Goal: Task Accomplishment & Management: Manage account settings

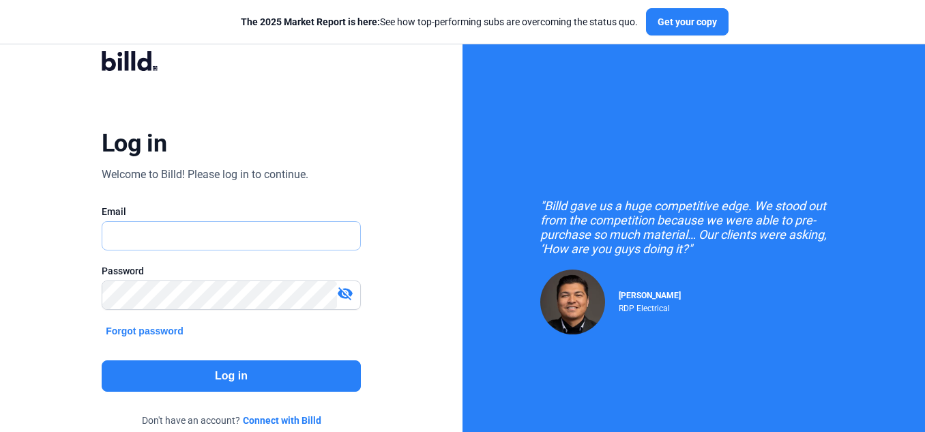
type input "[PERSON_NAME][EMAIL_ADDRESS][DOMAIN_NAME]"
click at [229, 376] on button "Log in" at bounding box center [231, 375] width 259 height 31
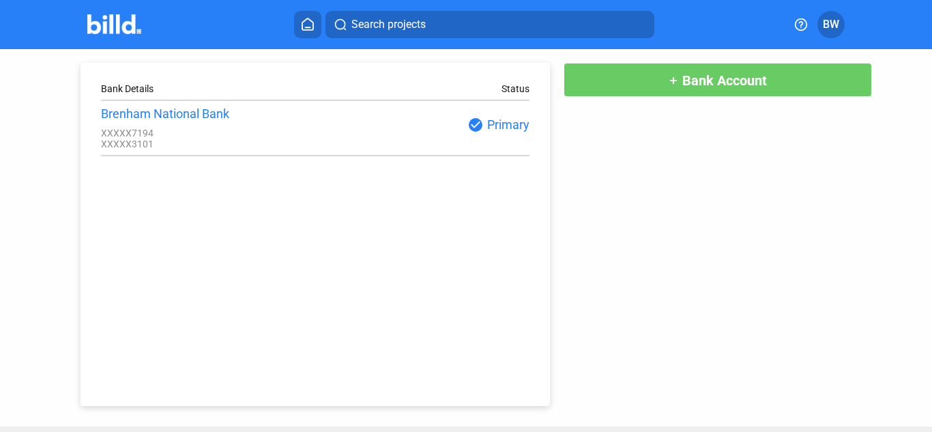
click at [230, 250] on div "Bank Details Status Brenham National Bank XXXXX7194 XXXXX3101 check_circle Prim…" at bounding box center [315, 234] width 469 height 343
click at [355, 261] on div "Bank Details Status Brenham National Bank XXXXX7194 XXXXX3101 check_circle Prim…" at bounding box center [315, 234] width 469 height 343
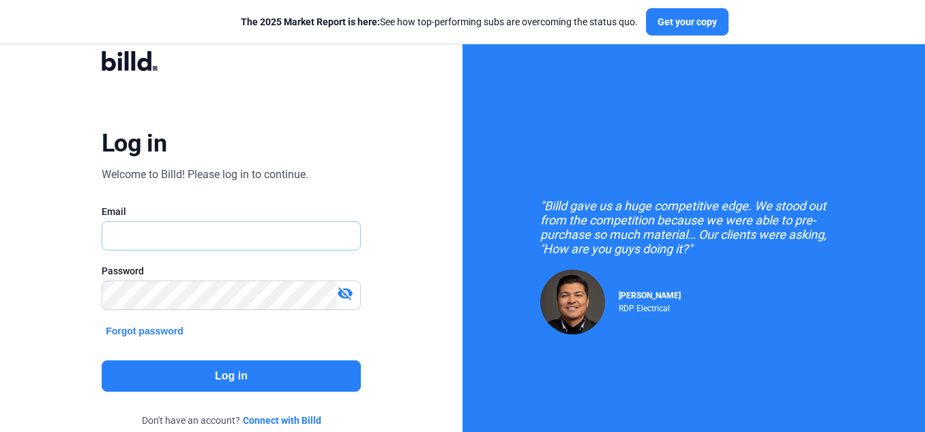
type input "[PERSON_NAME][EMAIL_ADDRESS][DOMAIN_NAME]"
click at [345, 293] on mat-icon "visibility_off" at bounding box center [345, 293] width 16 height 16
click at [345, 293] on mat-icon "visibility" at bounding box center [345, 293] width 16 height 16
click at [221, 381] on button "Log in" at bounding box center [231, 375] width 259 height 31
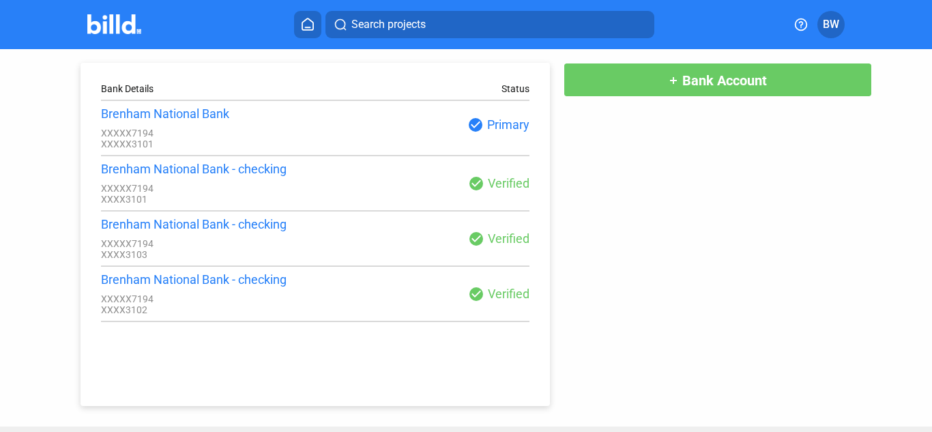
click at [828, 20] on span "BW" at bounding box center [831, 24] width 16 height 16
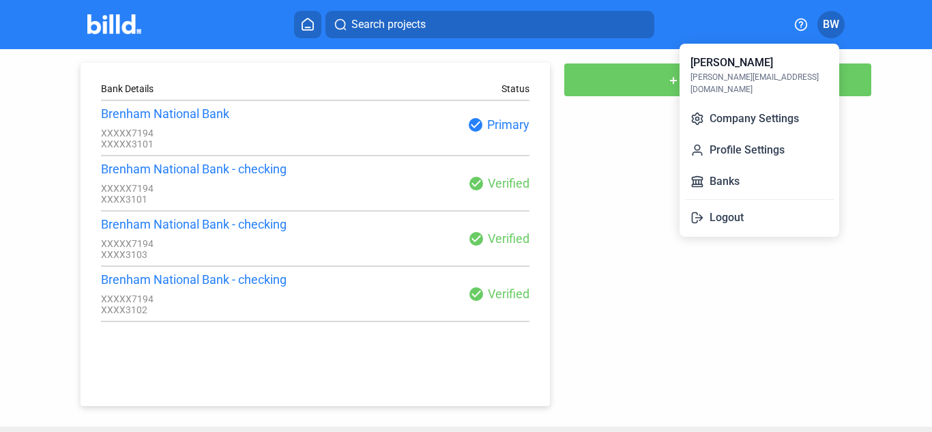
click at [614, 261] on div at bounding box center [466, 216] width 932 height 432
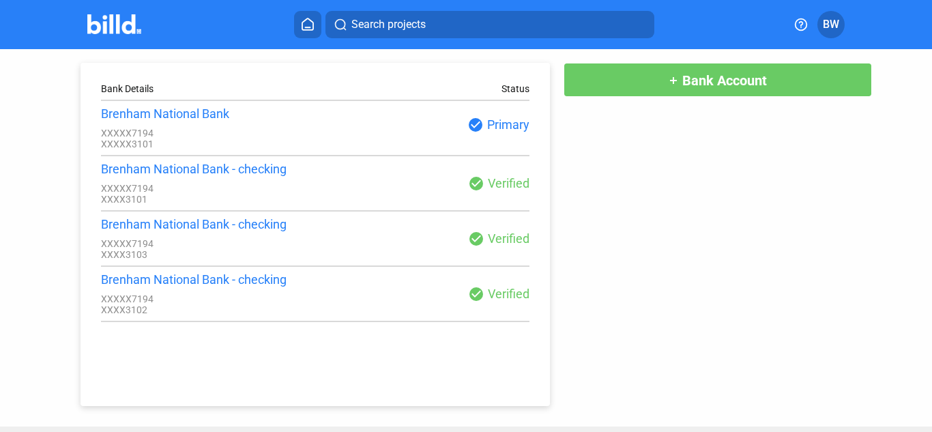
click at [306, 25] on icon at bounding box center [308, 24] width 14 height 13
